Goal: Task Accomplishment & Management: Use online tool/utility

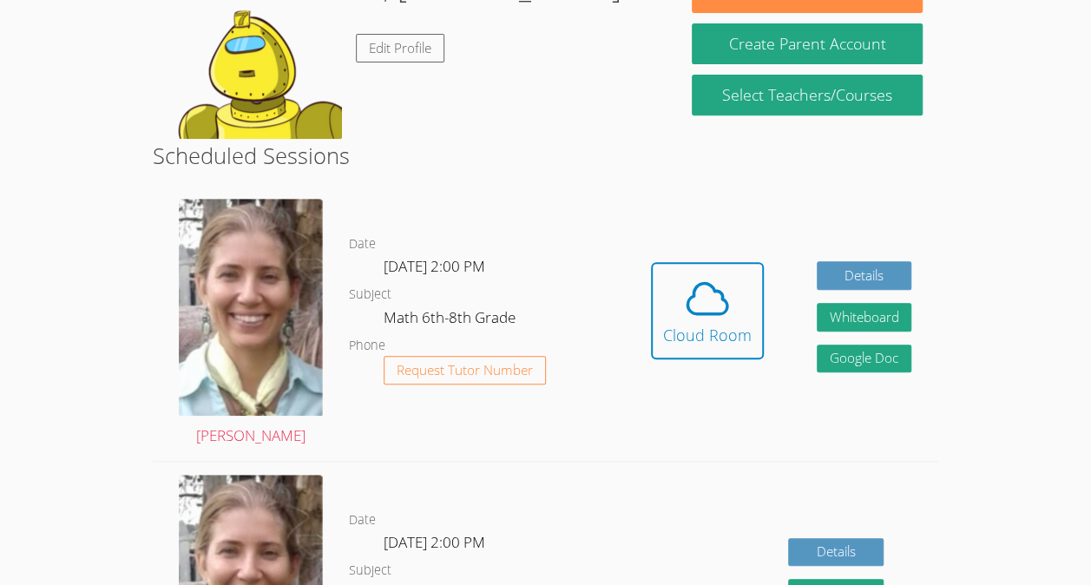
scroll to position [318, 0]
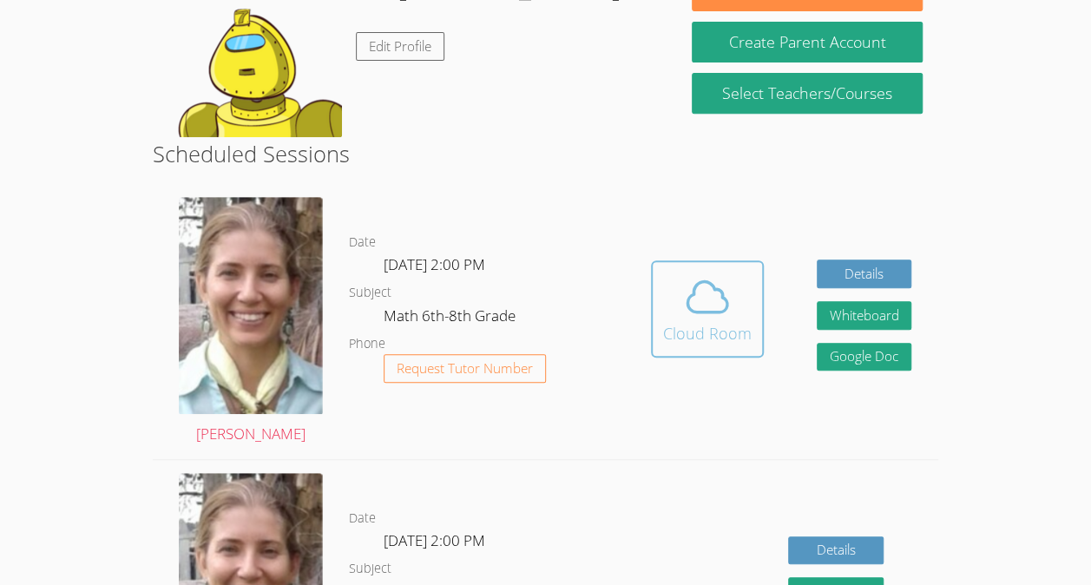
click at [708, 297] on icon at bounding box center [707, 297] width 49 height 49
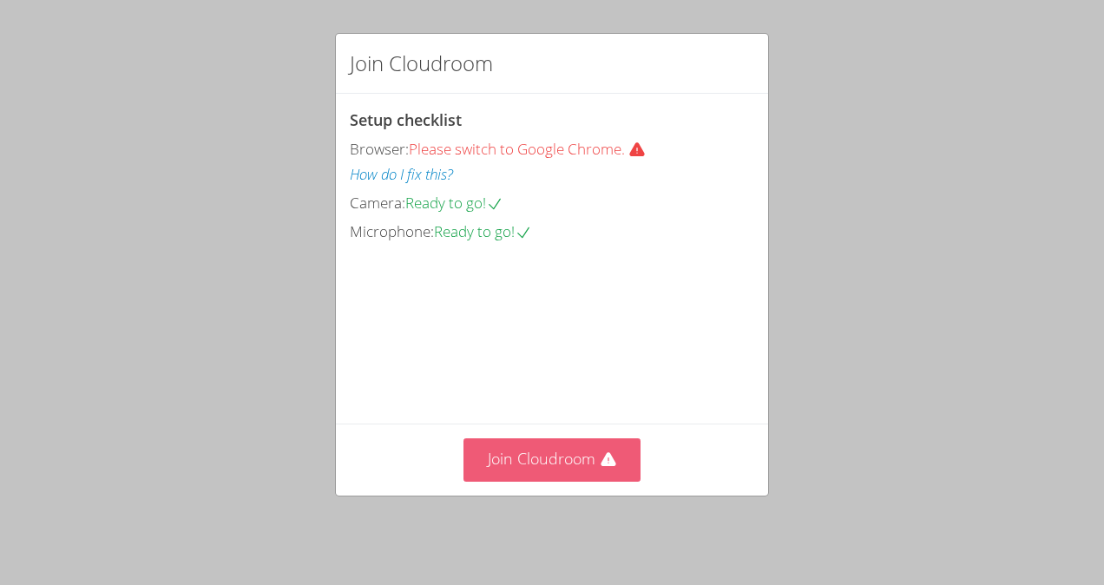
click at [561, 471] on button "Join Cloudroom" at bounding box center [552, 459] width 178 height 43
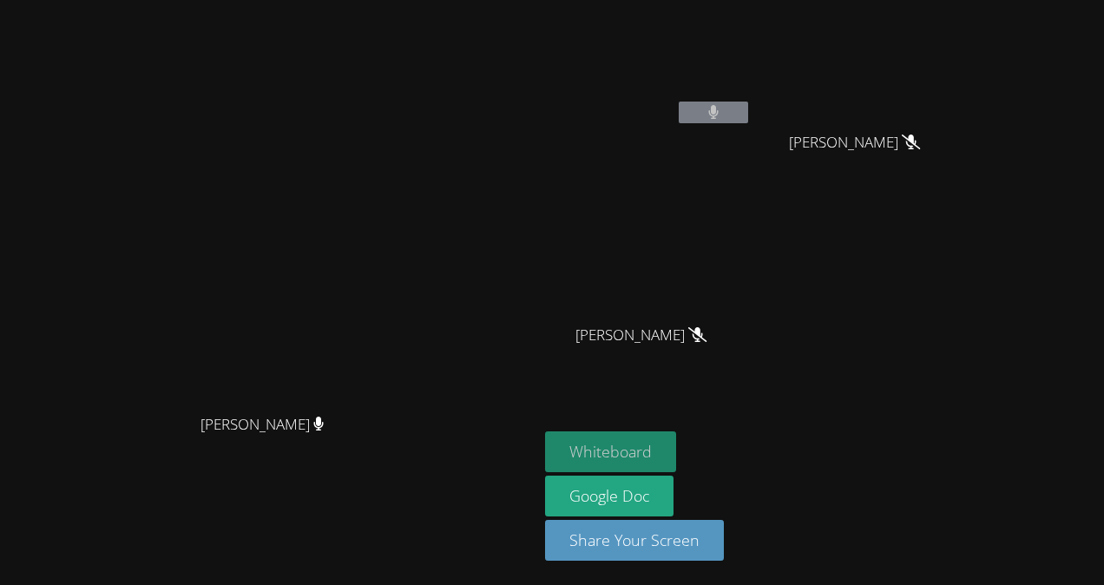
click at [676, 450] on button "Whiteboard" at bounding box center [610, 451] width 131 height 41
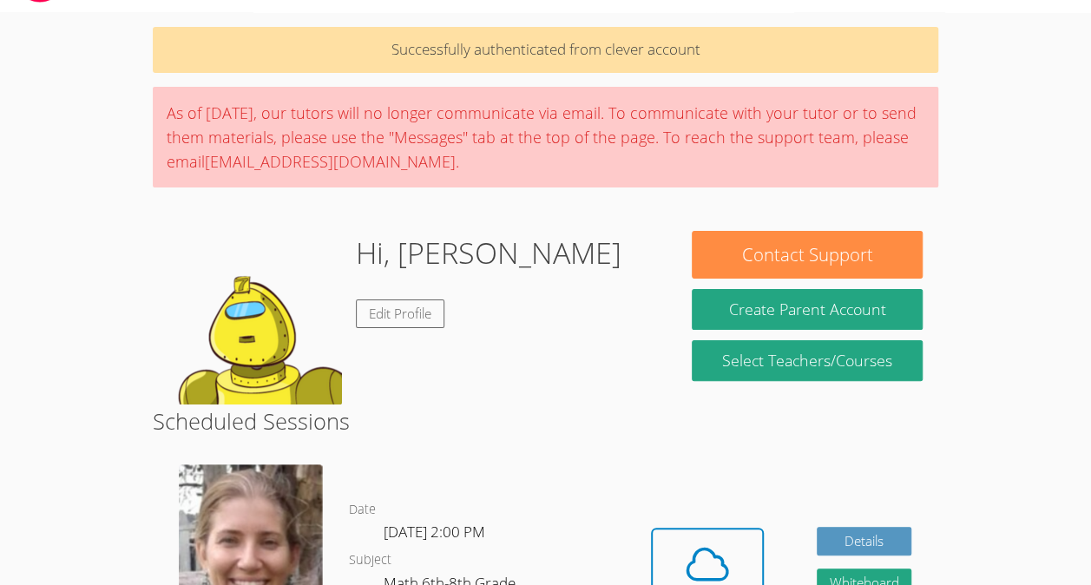
scroll to position [50, 0]
click at [734, 564] on span at bounding box center [707, 564] width 89 height 49
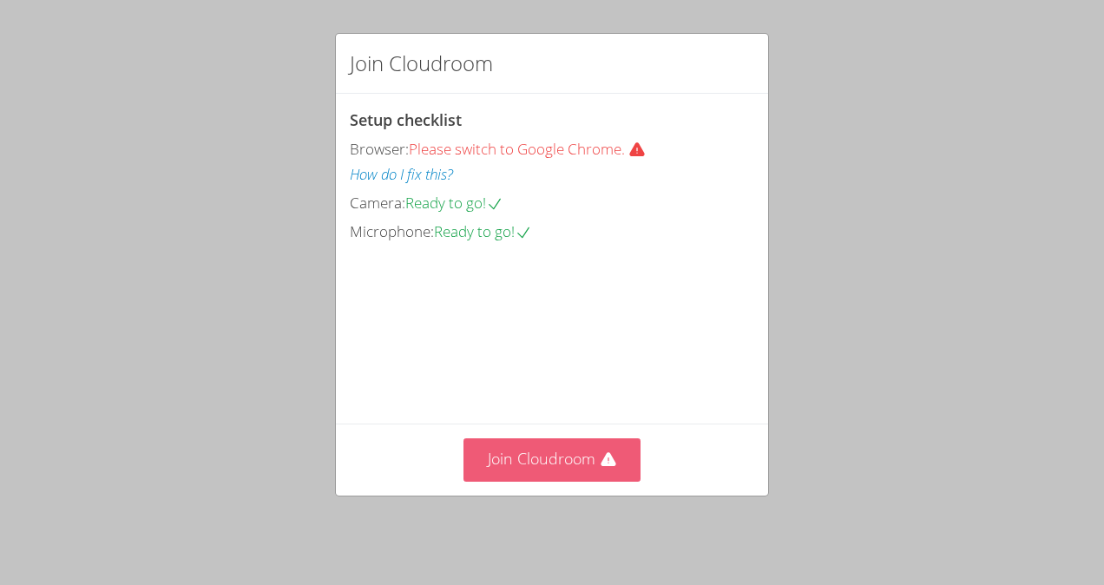
click at [575, 451] on button "Join Cloudroom" at bounding box center [552, 459] width 178 height 43
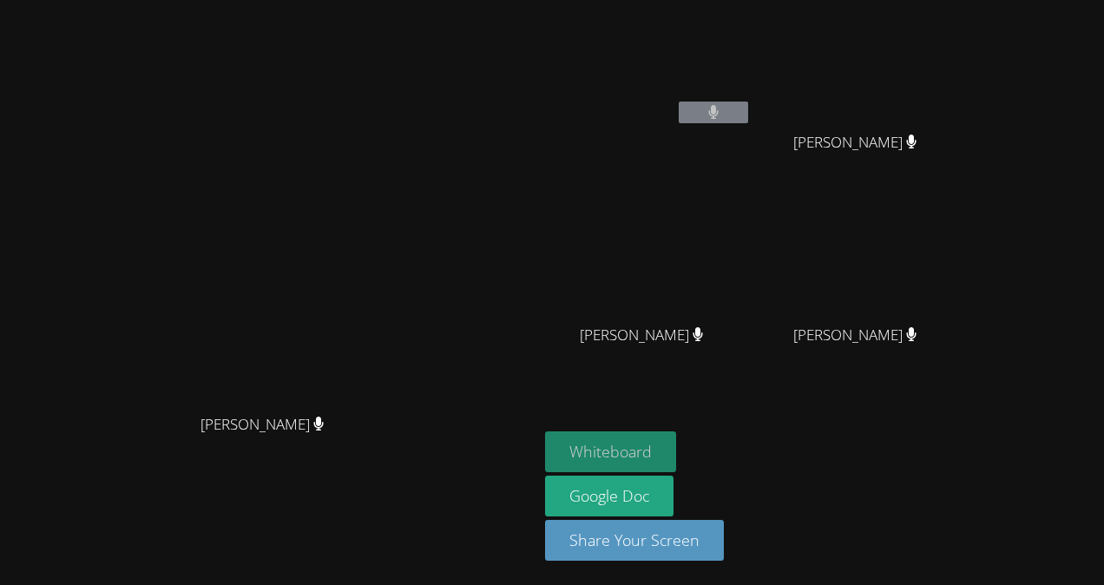
click at [676, 458] on button "Whiteboard" at bounding box center [610, 451] width 131 height 41
